Goal: Transaction & Acquisition: Purchase product/service

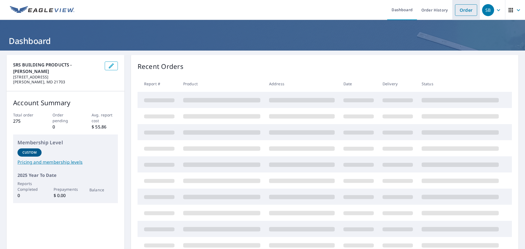
click at [463, 10] on link "Order" at bounding box center [466, 9] width 22 height 11
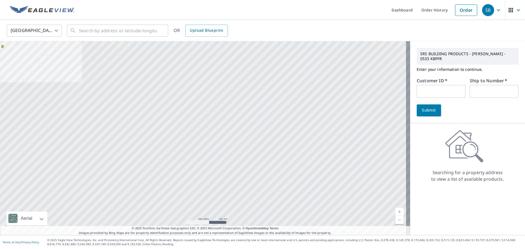
click at [428, 92] on input "text" at bounding box center [441, 91] width 49 height 13
paste input "1099830"
type input "1099830"
click at [428, 112] on span "Submit" at bounding box center [429, 110] width 16 height 7
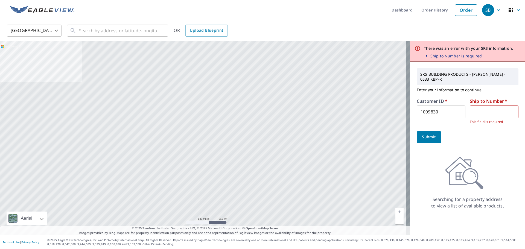
click at [475, 111] on input "text" at bounding box center [494, 112] width 49 height 13
type input "1"
click at [417, 131] on button "Submit" at bounding box center [429, 137] width 24 height 12
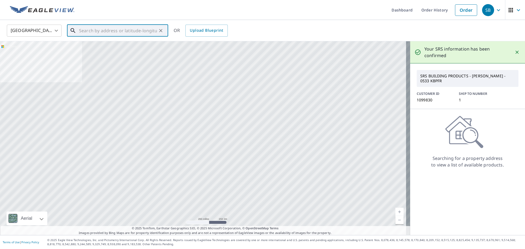
click at [117, 28] on input "text" at bounding box center [118, 30] width 78 height 15
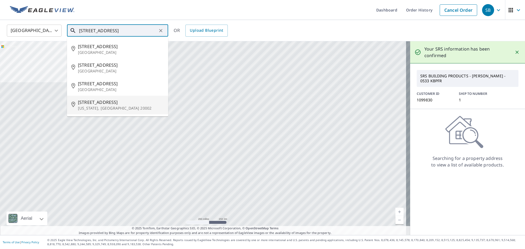
click at [106, 111] on p "[US_STATE], [GEOGRAPHIC_DATA] 20002" at bounding box center [121, 108] width 86 height 5
type input "[STREET_ADDRESS][US_STATE]"
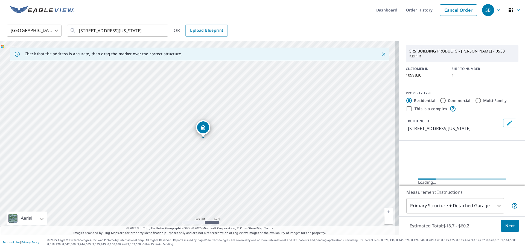
scroll to position [50, 0]
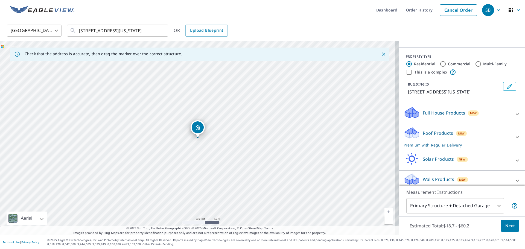
click at [437, 176] on p "Walls Products" at bounding box center [438, 179] width 31 height 7
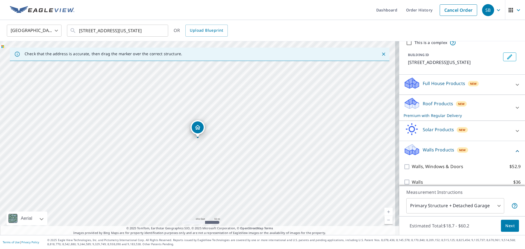
scroll to position [86, 0]
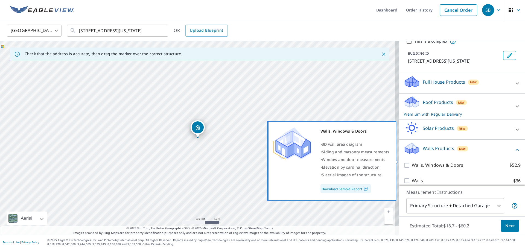
click at [405, 162] on input "Walls, Windows & Doors $52.9" at bounding box center [408, 165] width 8 height 7
checkbox input "true"
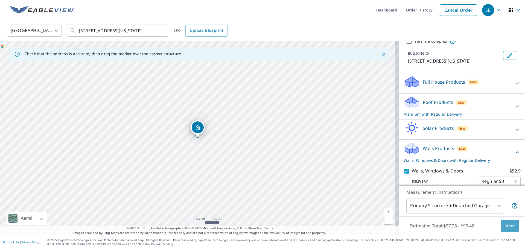
click at [508, 228] on span "Next" at bounding box center [509, 226] width 9 height 7
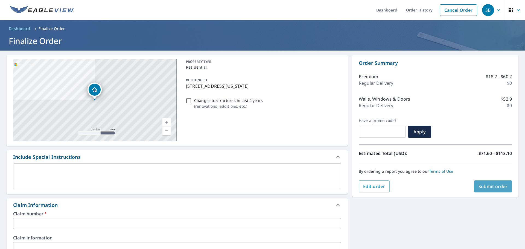
click at [480, 185] on span "Submit order" at bounding box center [493, 187] width 29 height 6
click at [474, 184] on button "Submit order" at bounding box center [493, 187] width 38 height 12
checkbox input "true"
